Goal: Task Accomplishment & Management: Complete application form

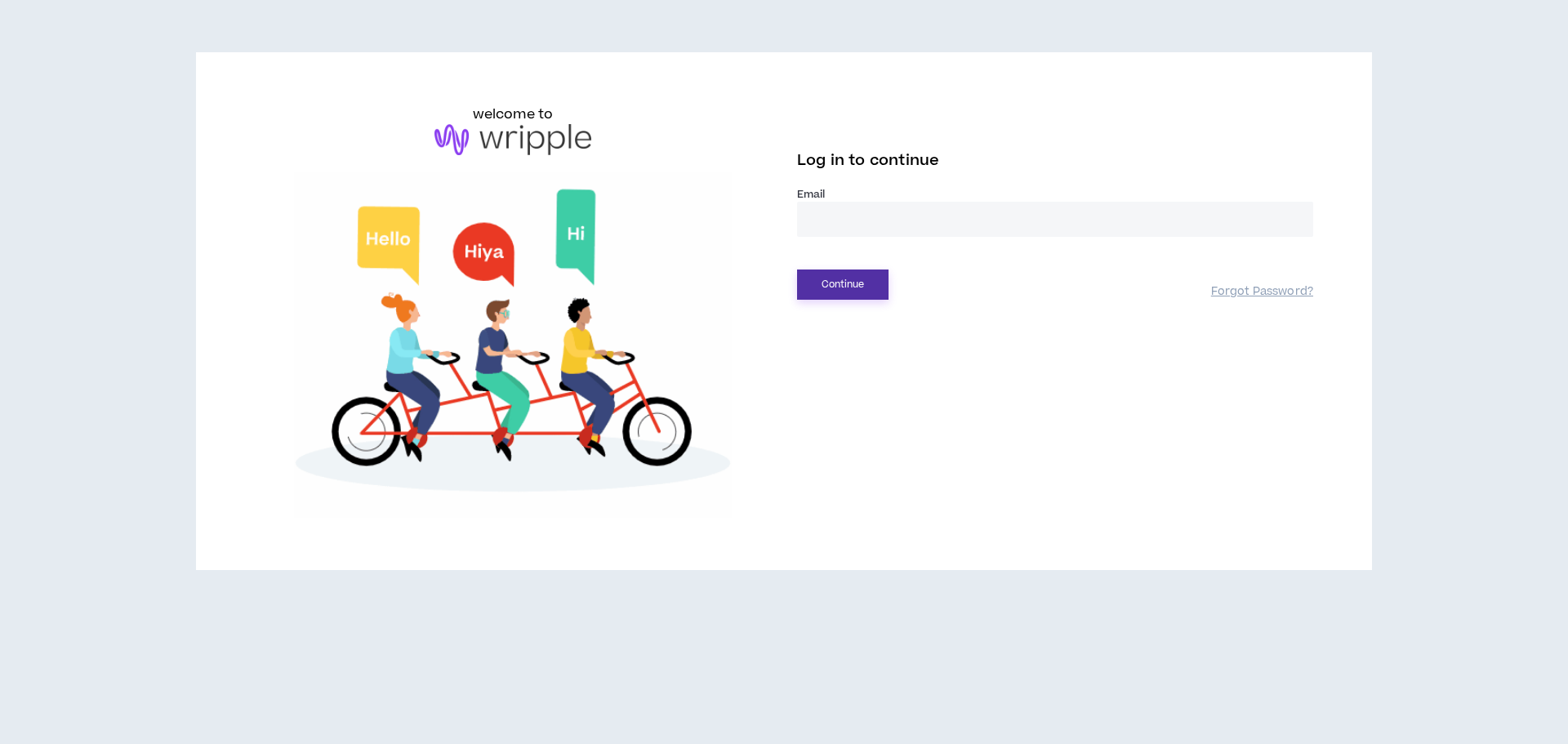
type input "**********"
click at [824, 280] on button "Continue" at bounding box center [842, 284] width 91 height 30
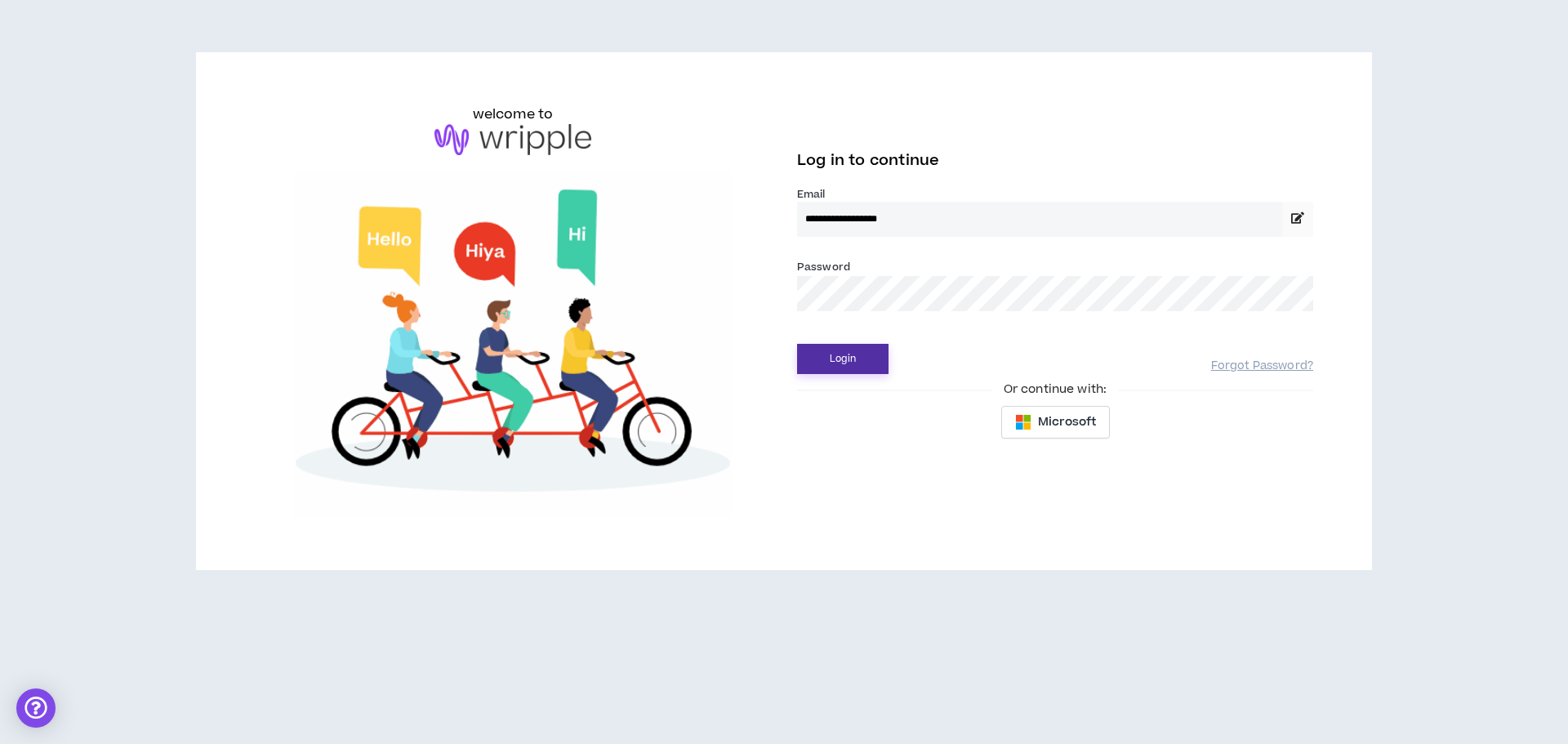
click at [832, 359] on button "Login" at bounding box center [842, 358] width 91 height 30
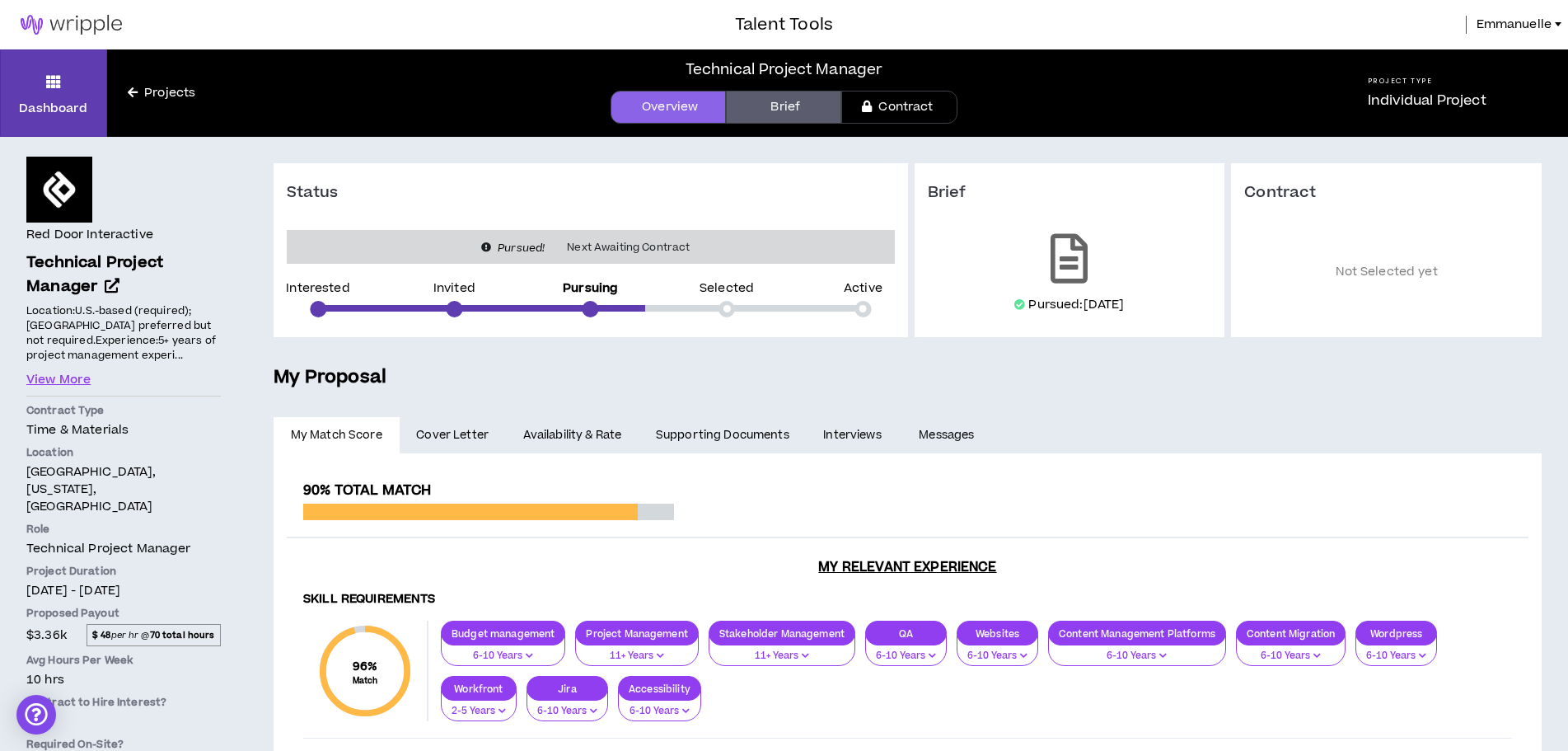
click at [764, 99] on link "Brief" at bounding box center [784, 107] width 115 height 33
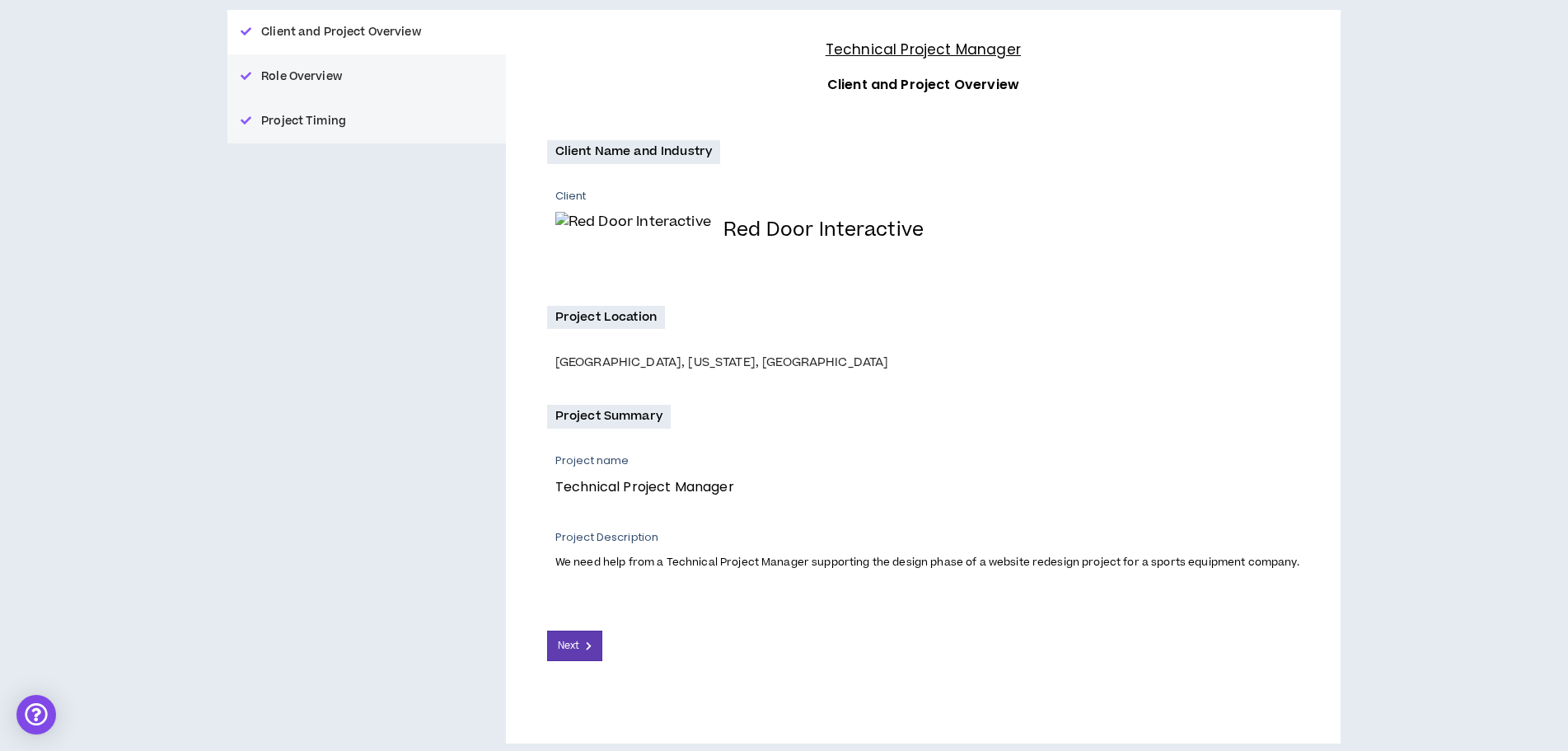
scroll to position [205, 0]
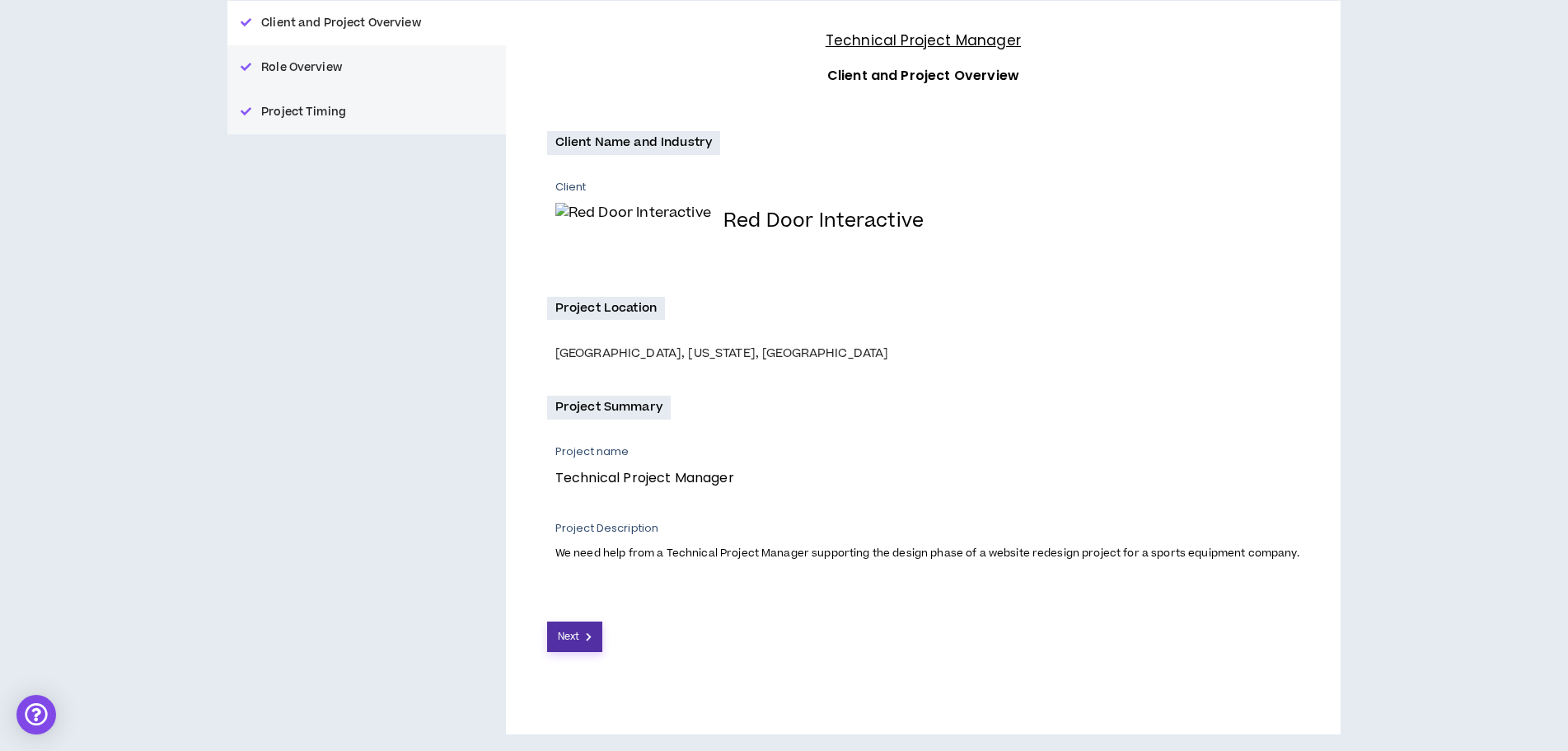
click at [583, 633] on button "Next" at bounding box center [574, 636] width 56 height 30
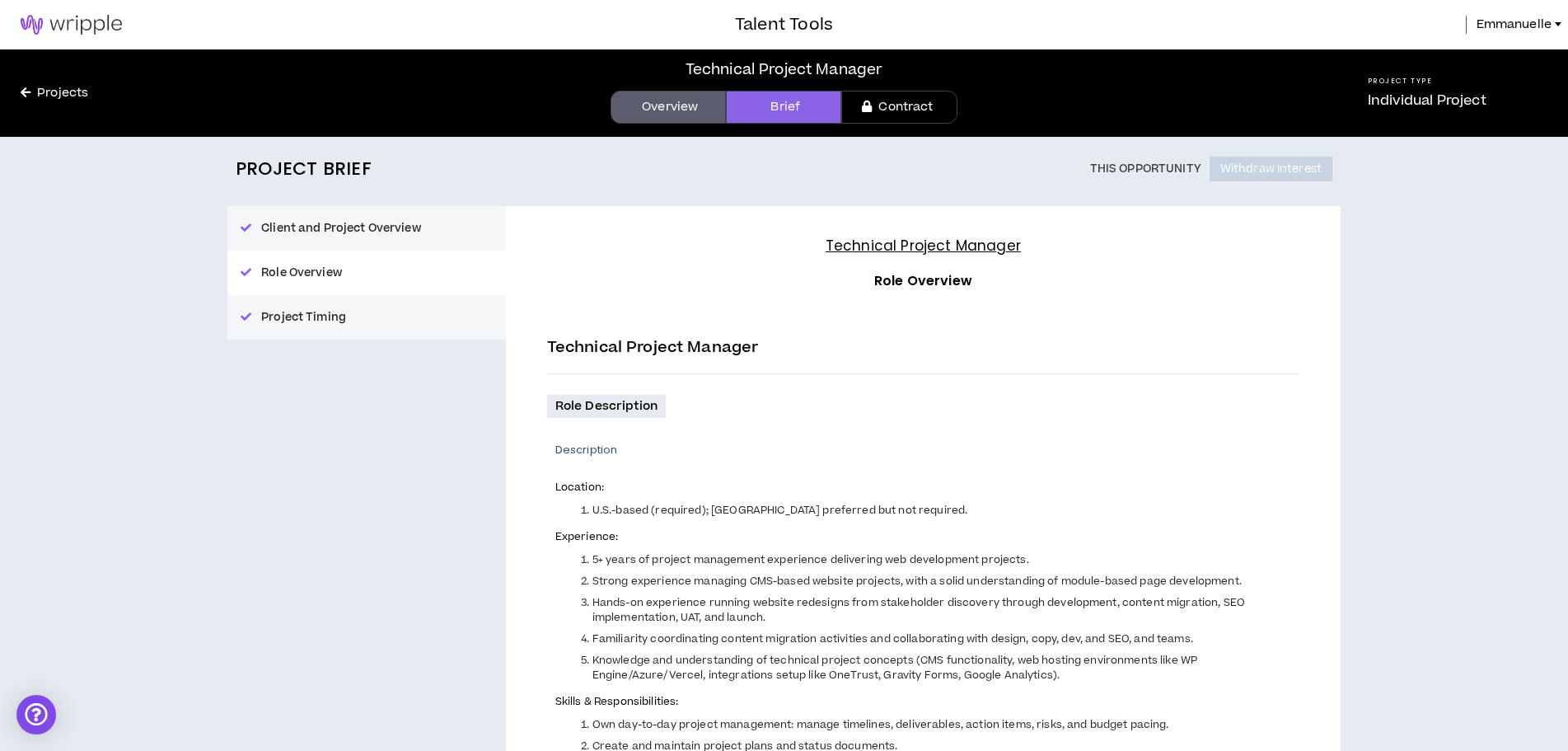
click at [912, 106] on link "Contract" at bounding box center [899, 107] width 115 height 33
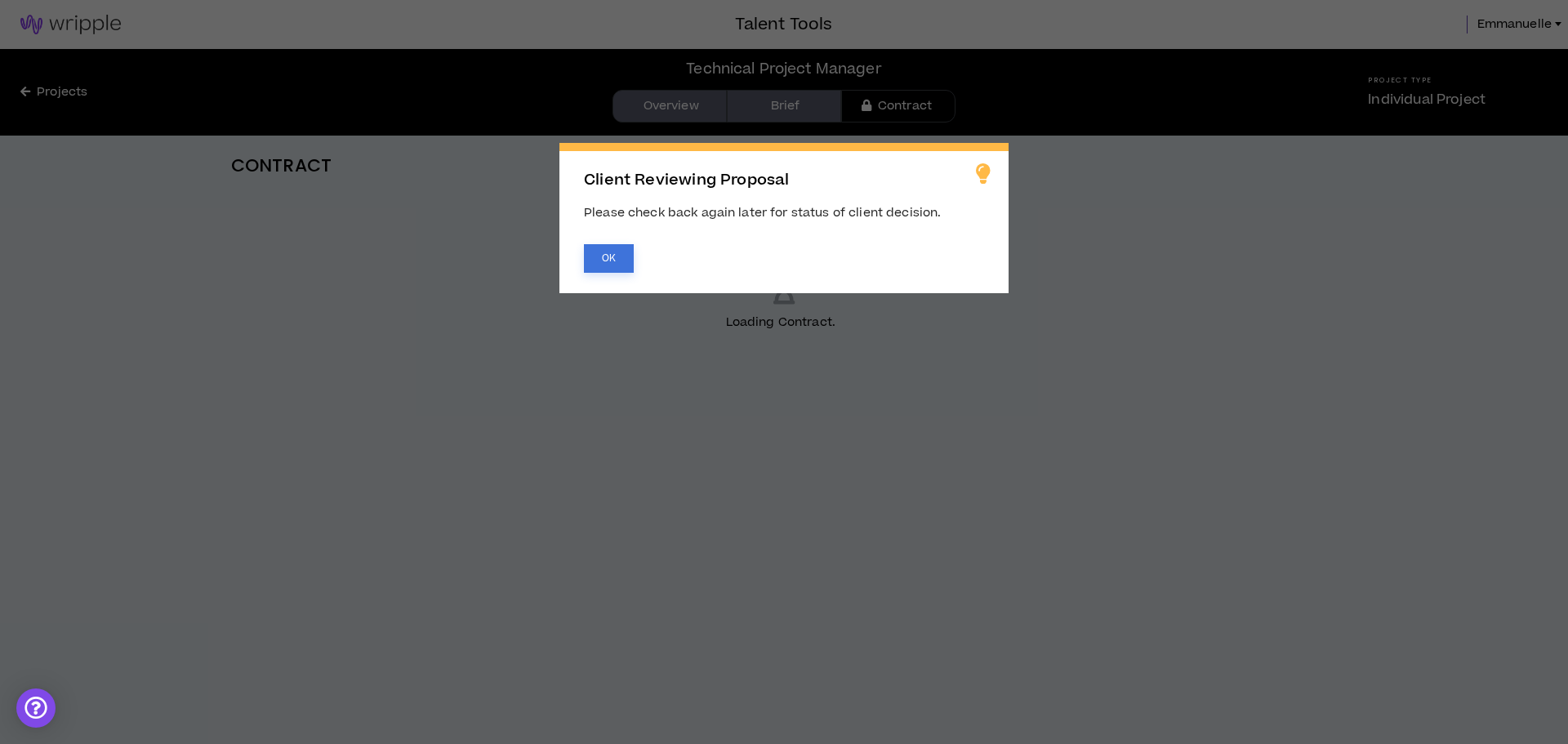
click at [619, 263] on button "OK" at bounding box center [609, 258] width 50 height 28
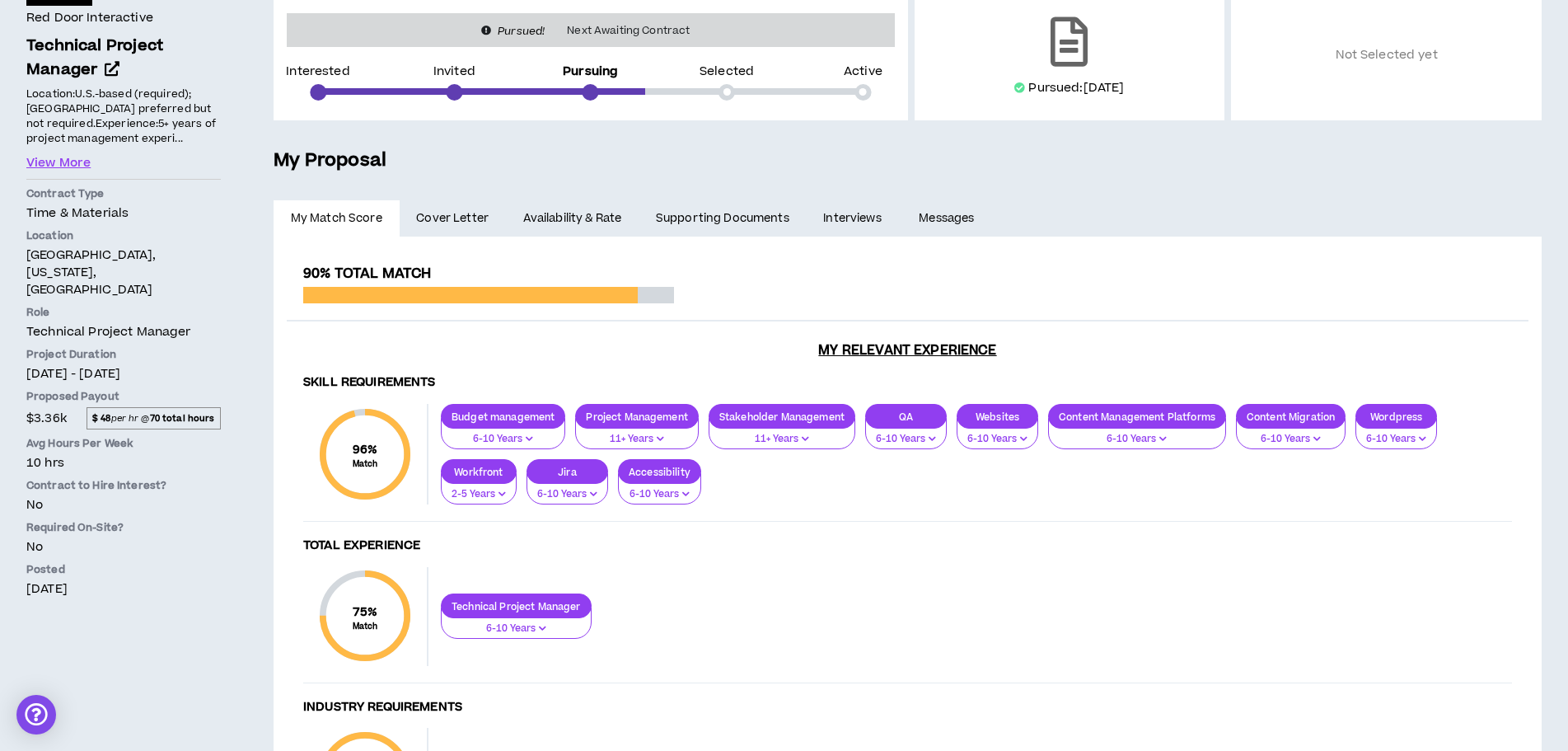
scroll to position [247, 0]
